Goal: Task Accomplishment & Management: Use online tool/utility

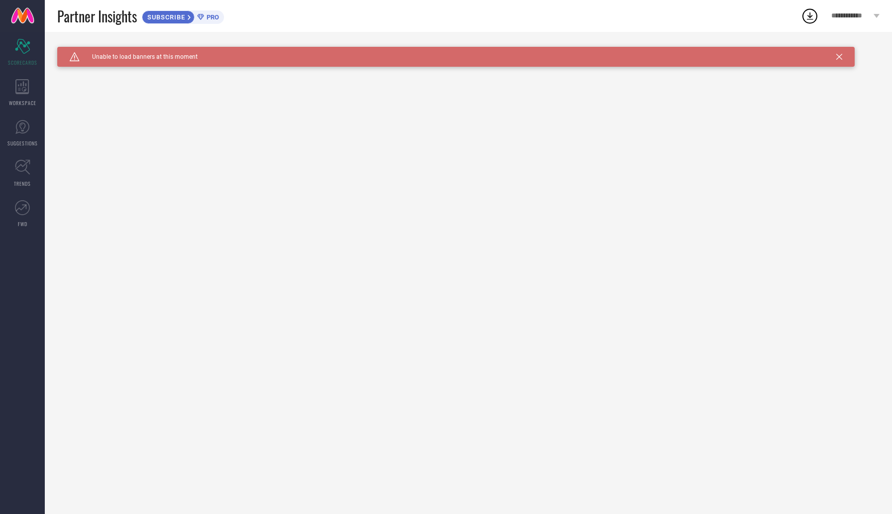
click at [215, 17] on span "PRO" at bounding box center [211, 16] width 15 height 7
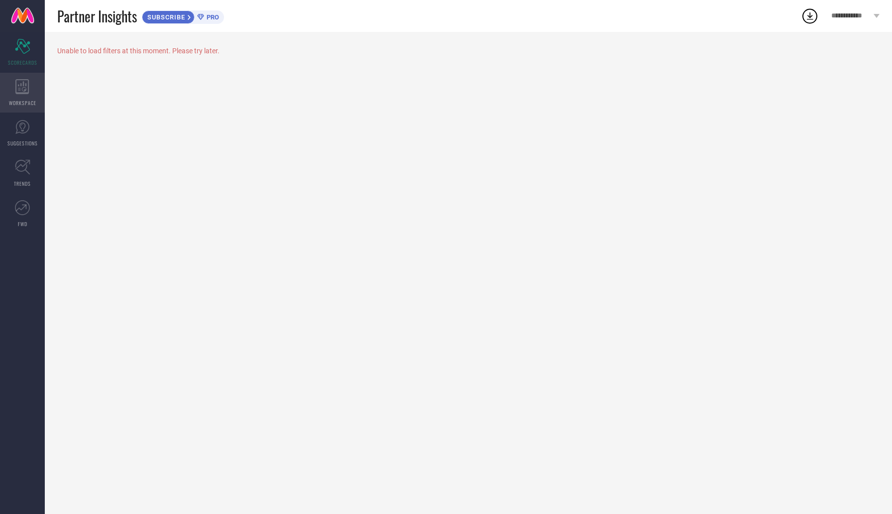
click at [13, 98] on div "WORKSPACE" at bounding box center [22, 93] width 45 height 40
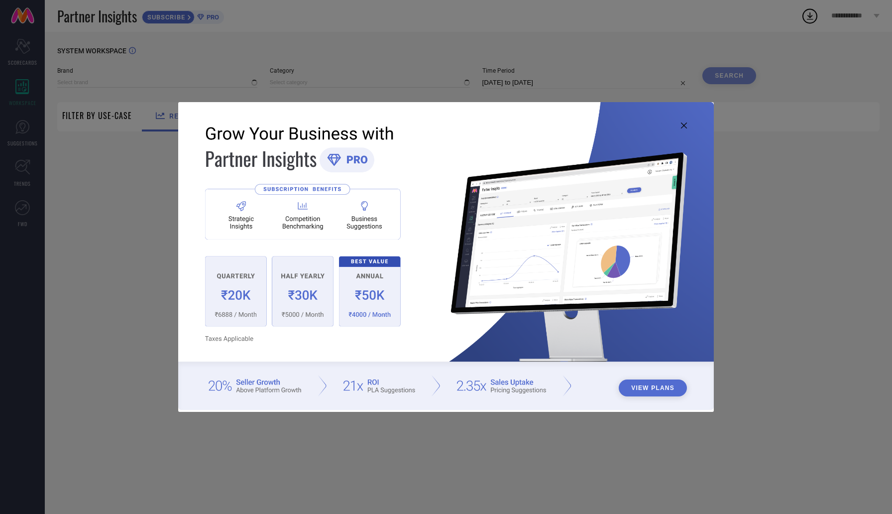
type input "1 STOP FASHION"
type input "All"
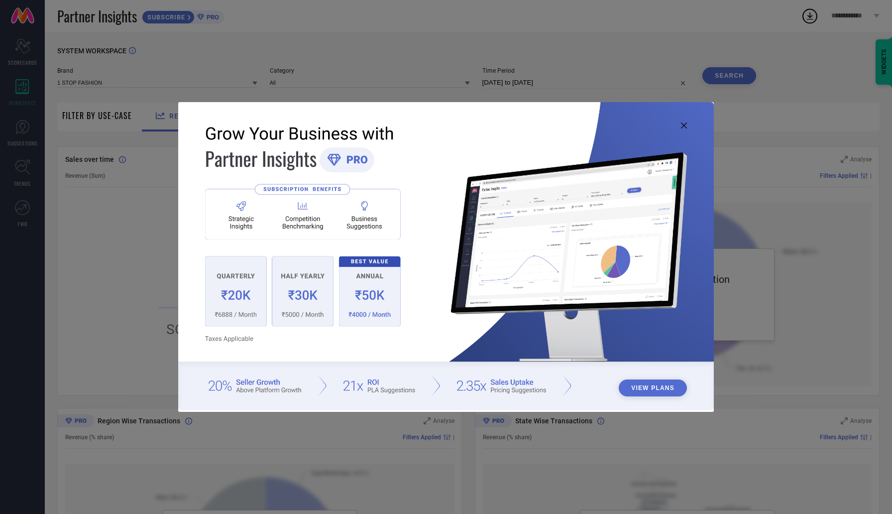
click at [679, 128] on img at bounding box center [445, 256] width 535 height 308
click at [685, 128] on icon at bounding box center [684, 125] width 6 height 6
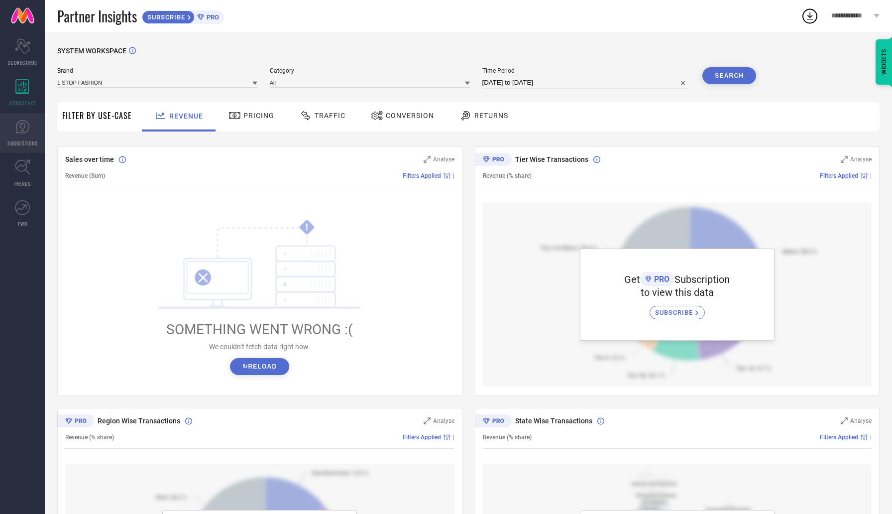
click at [13, 136] on link "SUGGESTIONS" at bounding box center [22, 133] width 45 height 40
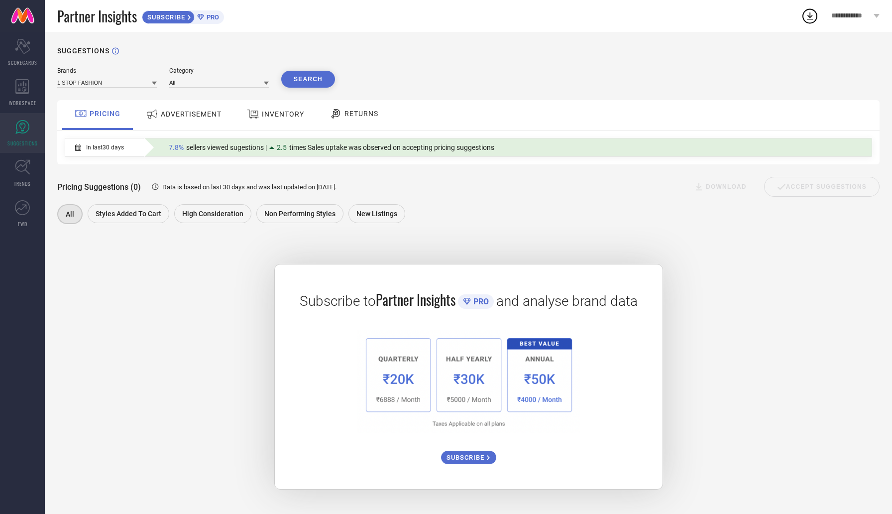
click at [178, 119] on div "ADVERTISEMENT" at bounding box center [183, 114] width 81 height 18
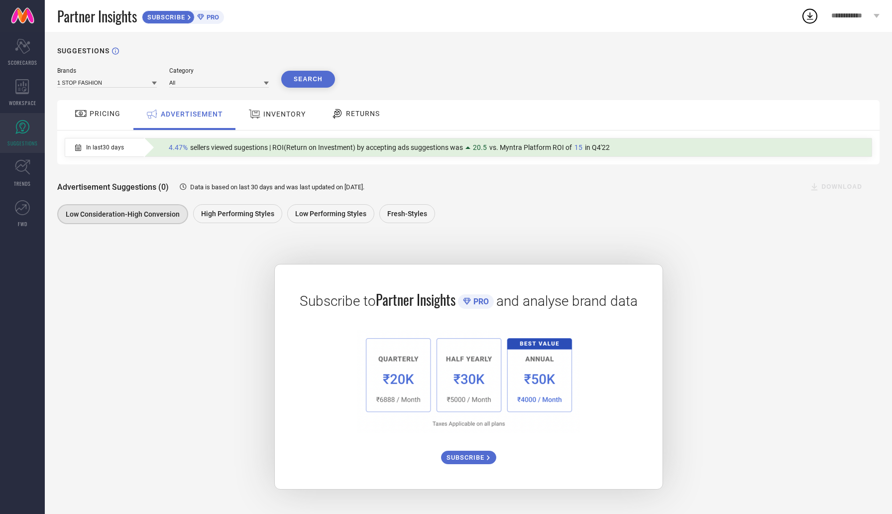
click at [275, 115] on span "INVENTORY" at bounding box center [284, 114] width 42 height 8
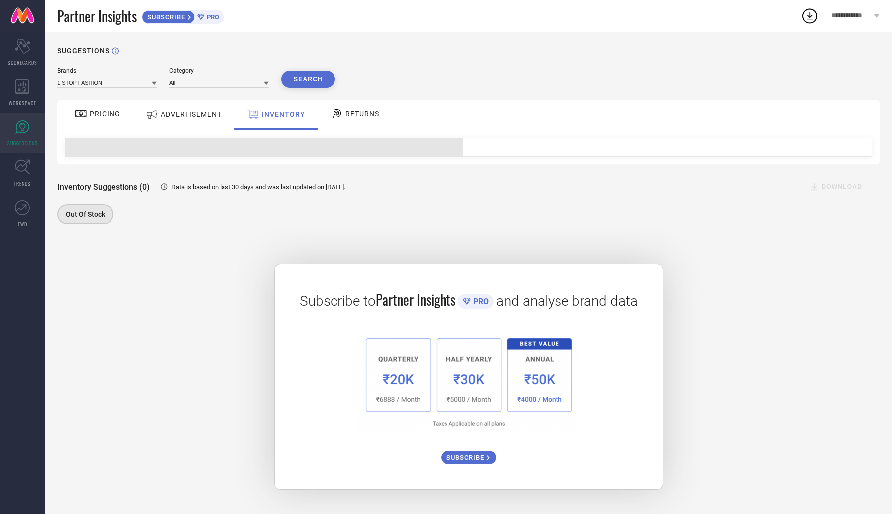
click at [363, 117] on span "RETURNS" at bounding box center [363, 114] width 34 height 8
